Goal: Download file/media

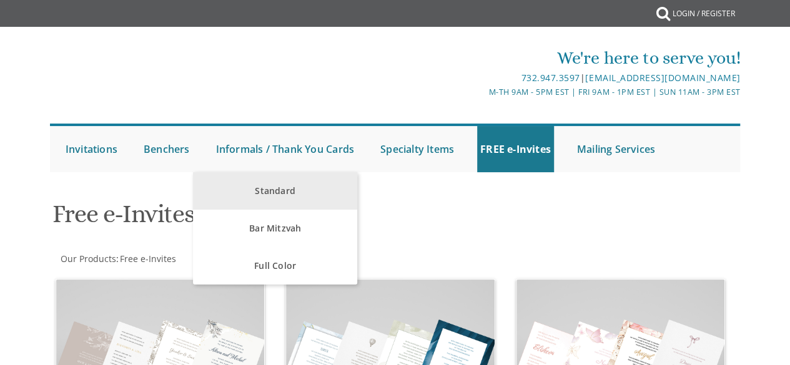
scroll to position [216, 0]
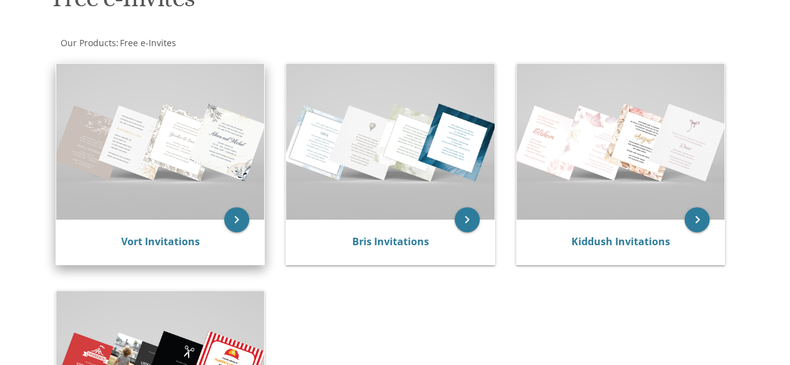
click at [193, 100] on img at bounding box center [160, 142] width 208 height 156
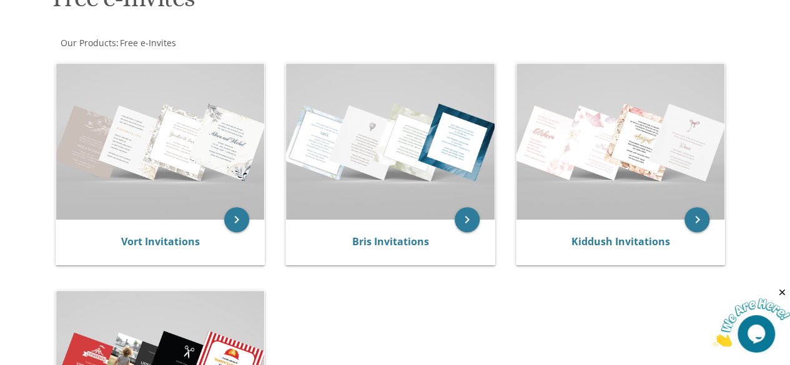
scroll to position [0, 0]
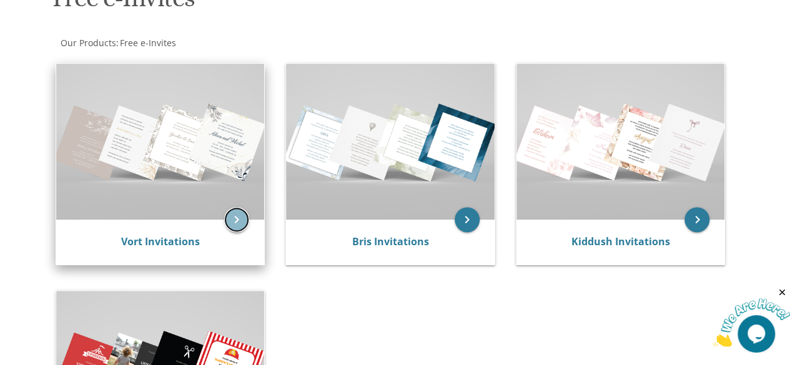
click at [232, 220] on icon "keyboard_arrow_right" at bounding box center [236, 219] width 25 height 25
click at [238, 219] on icon "keyboard_arrow_right" at bounding box center [236, 219] width 25 height 25
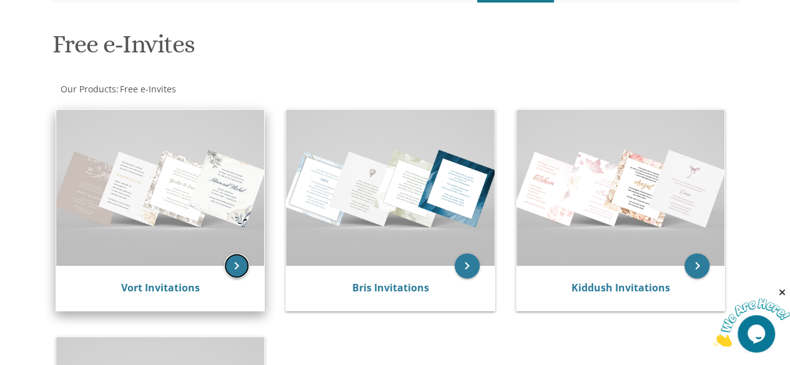
scroll to position [170, 0]
click at [171, 173] on img at bounding box center [160, 187] width 208 height 156
click at [232, 268] on icon "keyboard_arrow_right" at bounding box center [236, 265] width 25 height 25
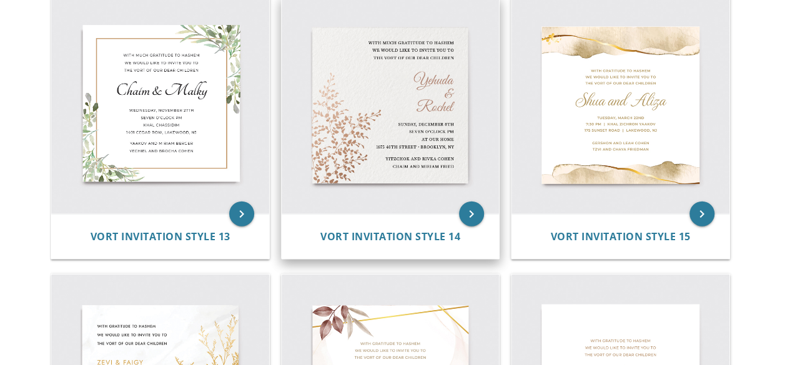
scroll to position [1388, 0]
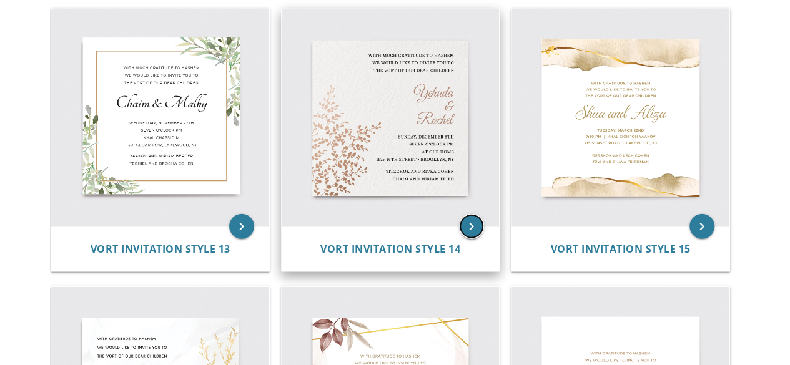
click at [469, 219] on icon "keyboard_arrow_right" at bounding box center [471, 226] width 25 height 25
click at [471, 230] on icon "keyboard_arrow_right" at bounding box center [471, 226] width 25 height 25
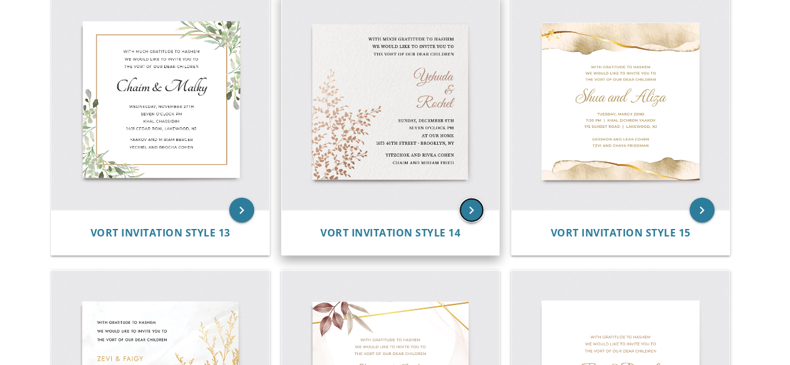
scroll to position [1422, 0]
